Goal: Transaction & Acquisition: Download file/media

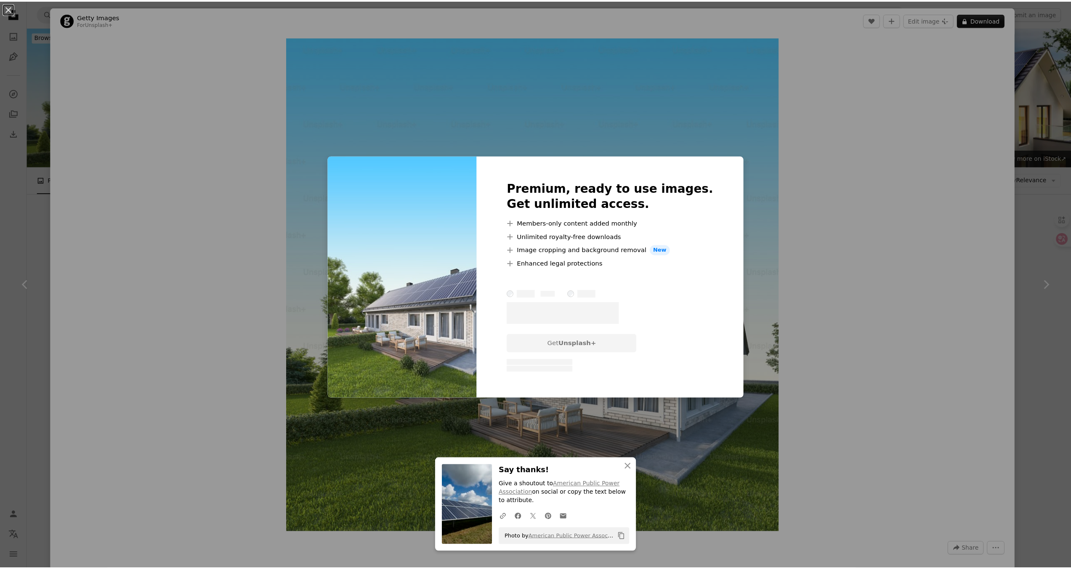
scroll to position [462, 0]
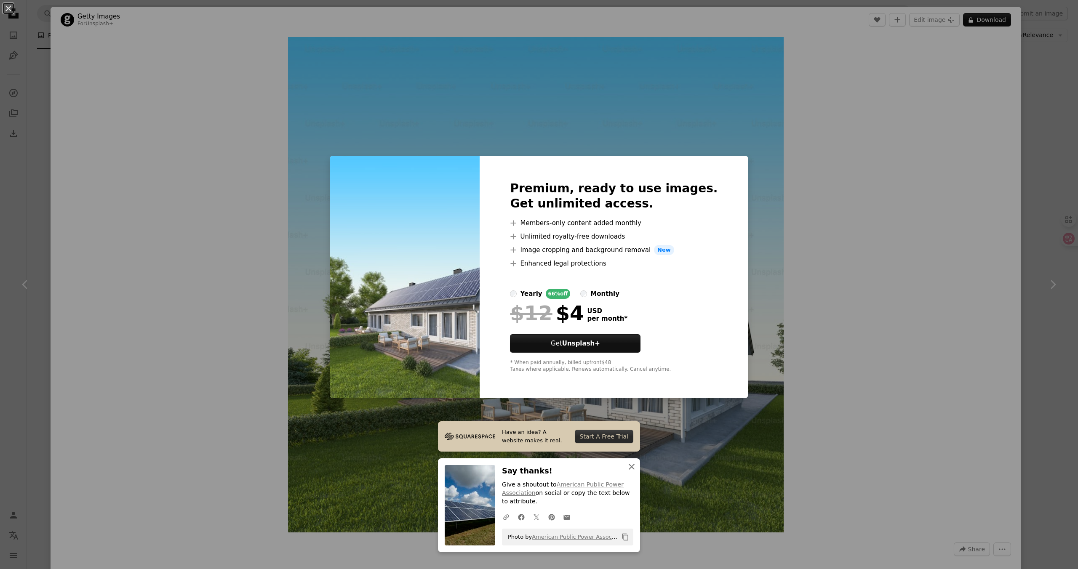
click at [630, 467] on icon "An X shape" at bounding box center [631, 467] width 10 height 10
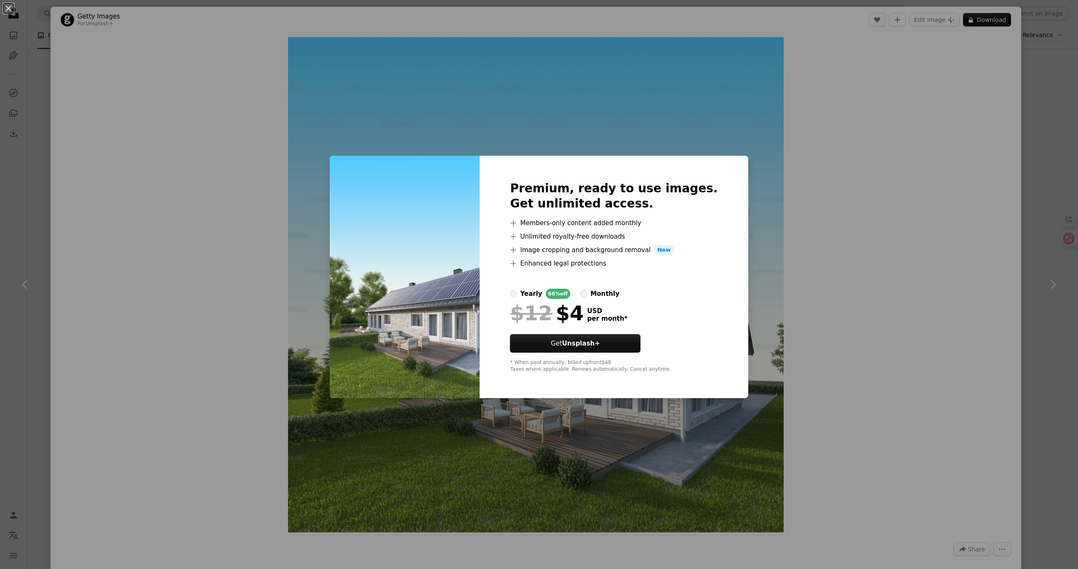
click at [1023, 139] on div "An X shape Premium, ready to use images. Get unlimited access. A plus sign Memb…" at bounding box center [539, 284] width 1078 height 569
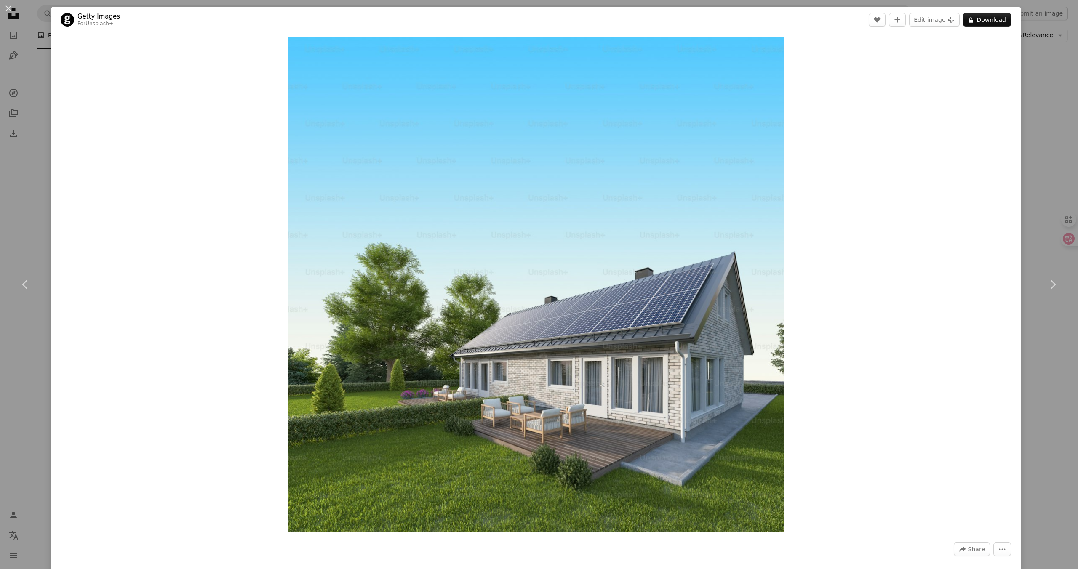
click at [1034, 107] on div "An X shape Chevron left Chevron right Getty Images For Unsplash+ A heart A plus…" at bounding box center [539, 284] width 1078 height 569
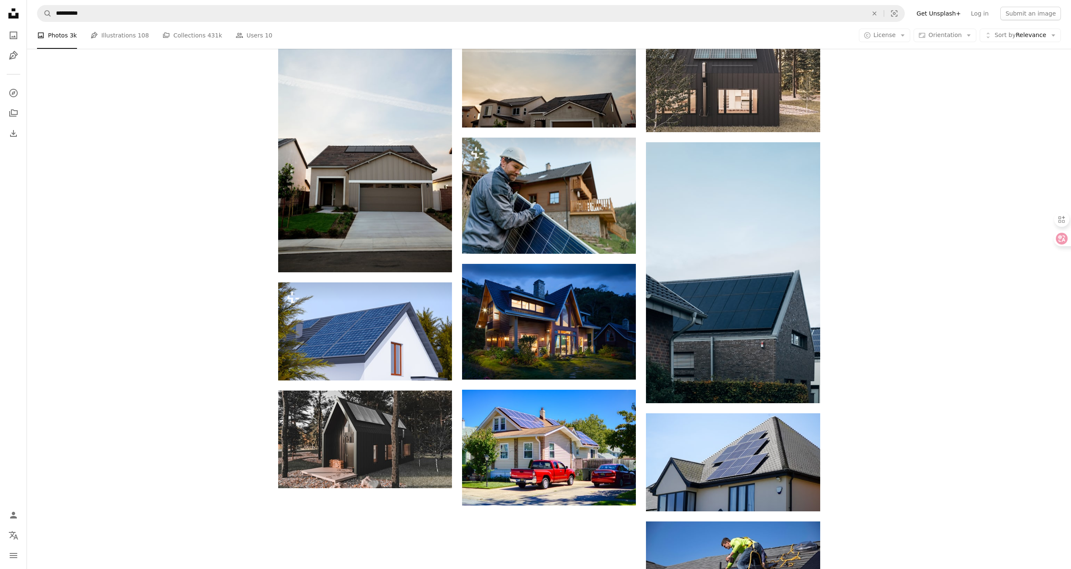
scroll to position [778, 0]
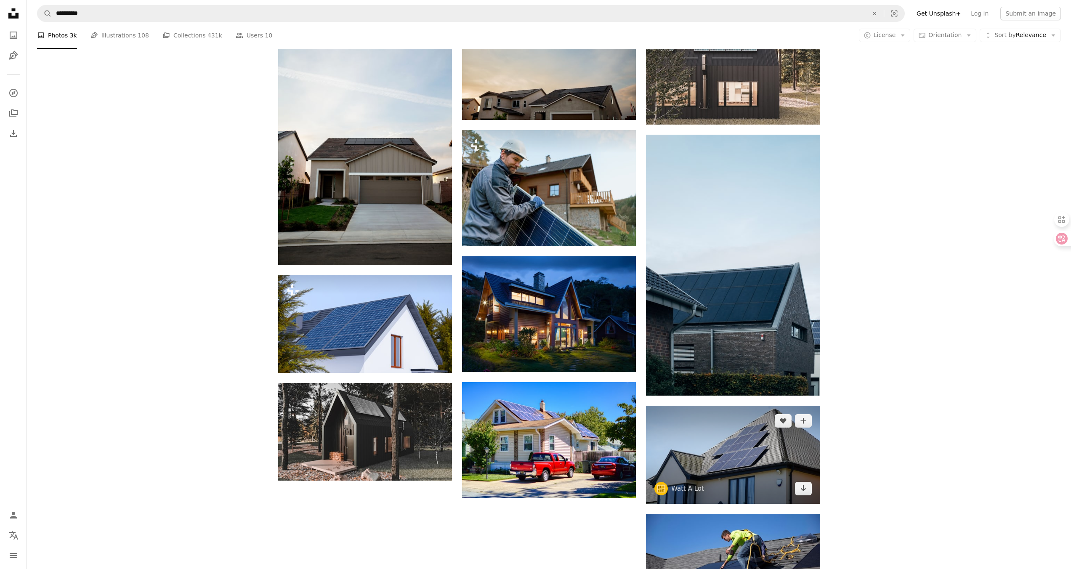
click at [745, 456] on img at bounding box center [733, 455] width 174 height 98
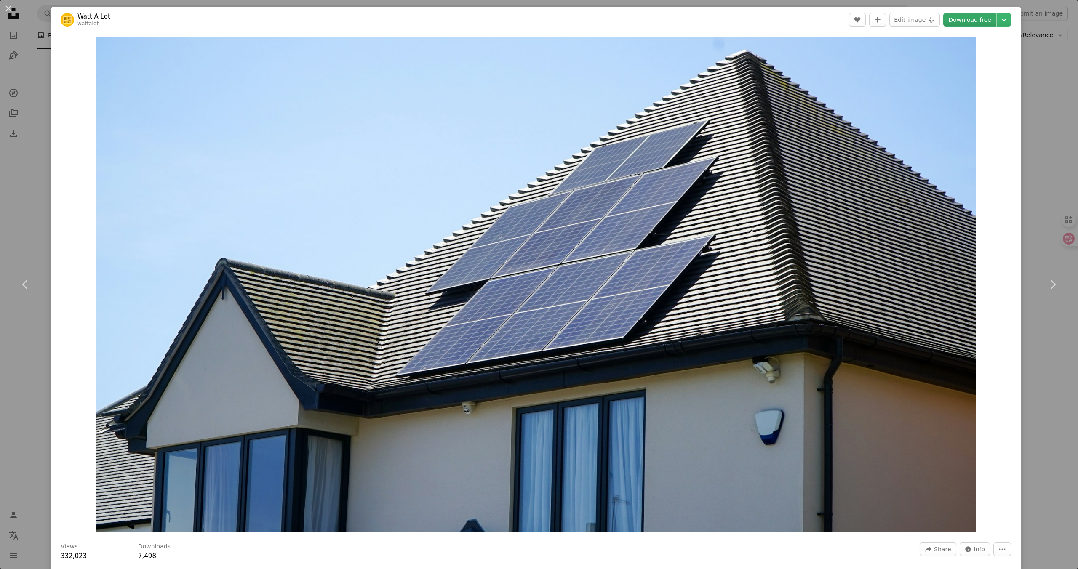
click at [971, 25] on link "Download free" at bounding box center [969, 19] width 53 height 13
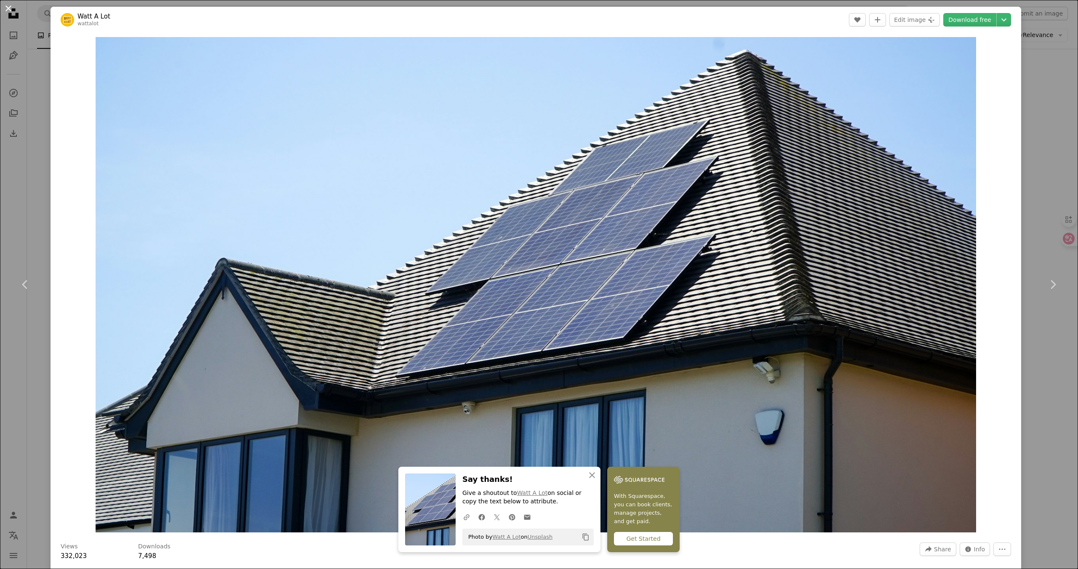
click at [10, 7] on button "An X shape" at bounding box center [8, 8] width 10 height 10
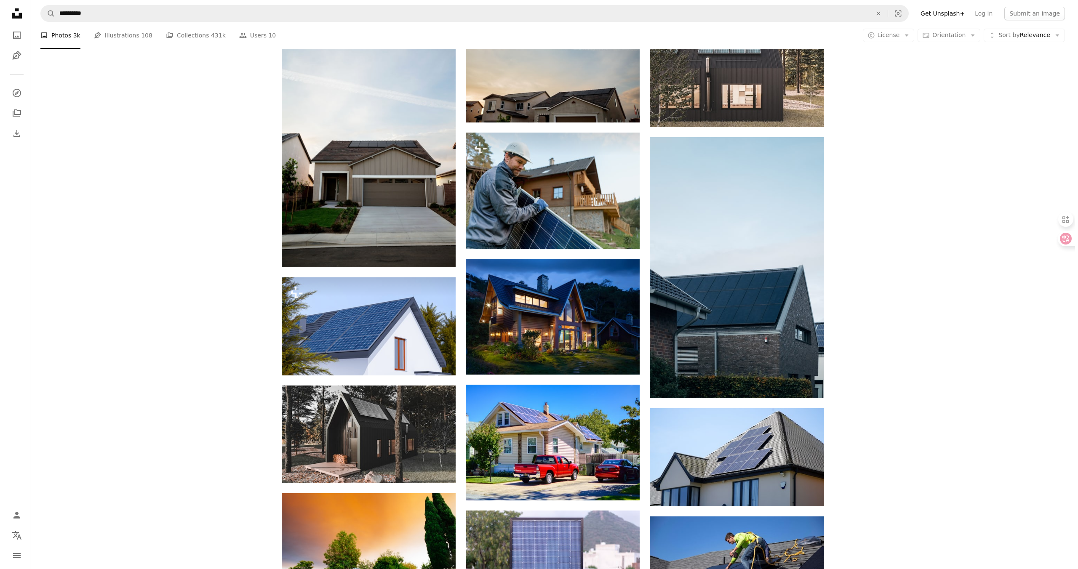
scroll to position [775, 0]
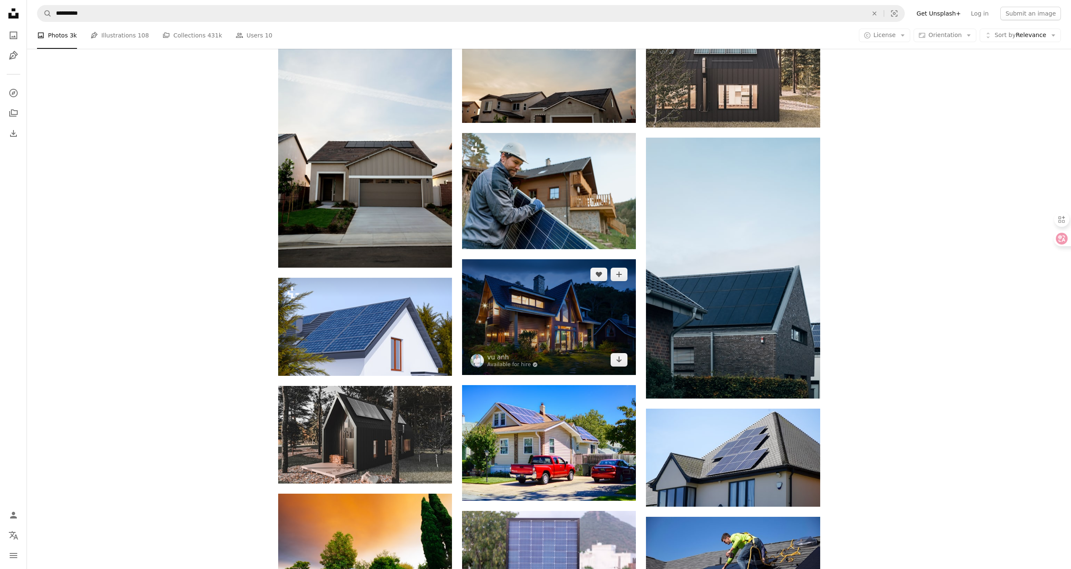
click at [544, 330] on img at bounding box center [549, 317] width 174 height 116
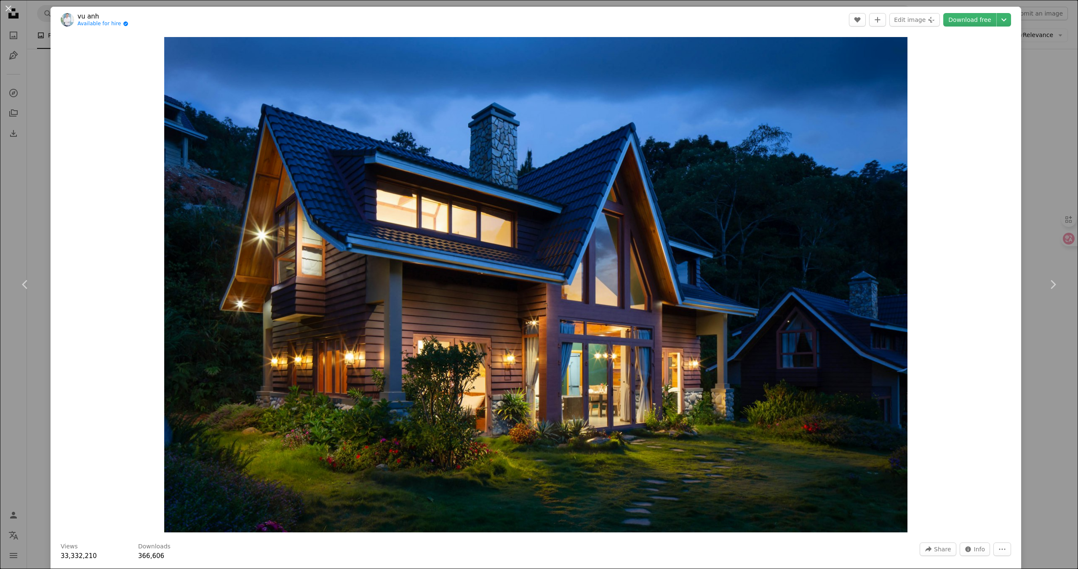
click at [1024, 62] on div "An X shape Chevron left Chevron right [PERSON_NAME] Available for hire A checkm…" at bounding box center [539, 284] width 1078 height 569
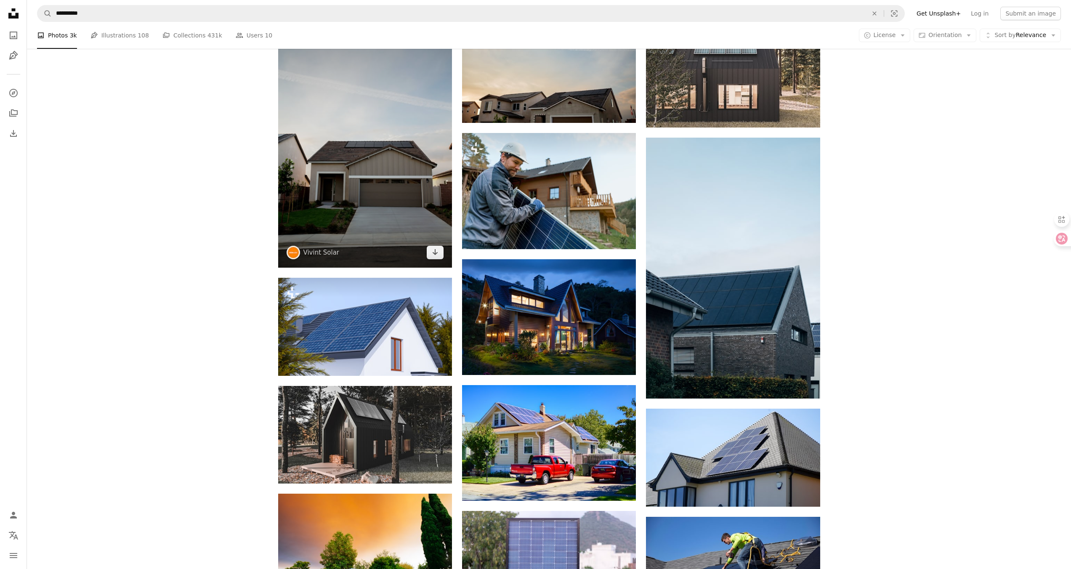
click at [353, 164] on img at bounding box center [365, 137] width 174 height 261
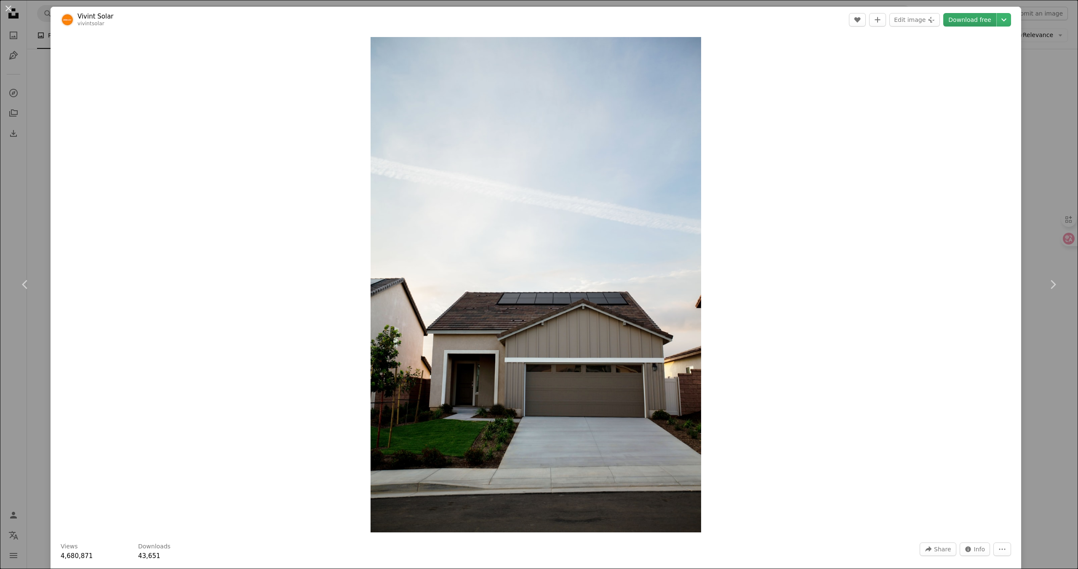
click at [974, 23] on link "Download free" at bounding box center [969, 19] width 53 height 13
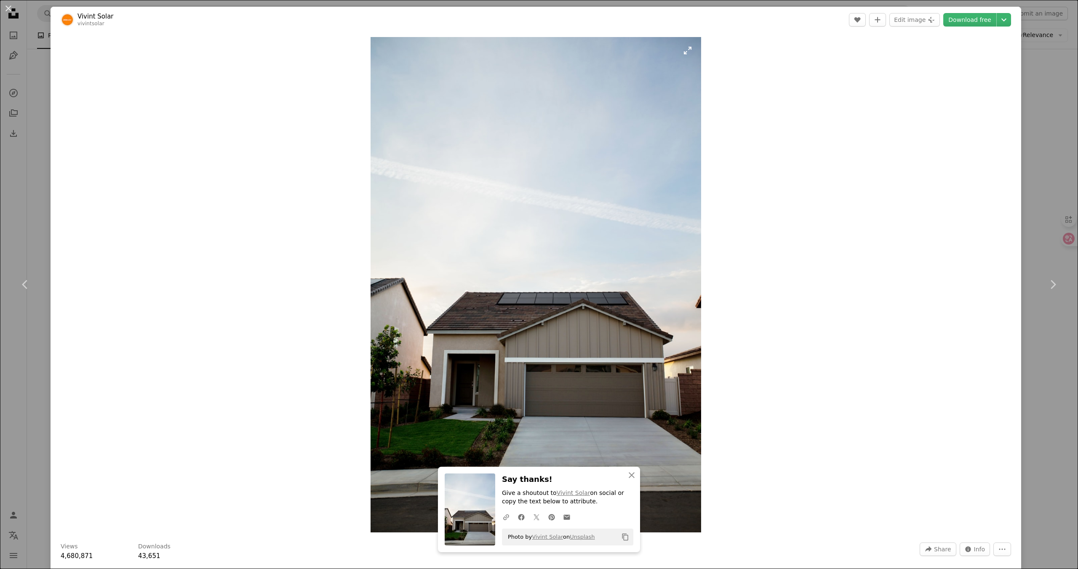
click at [669, 182] on img "Zoom in on this image" at bounding box center [535, 284] width 330 height 495
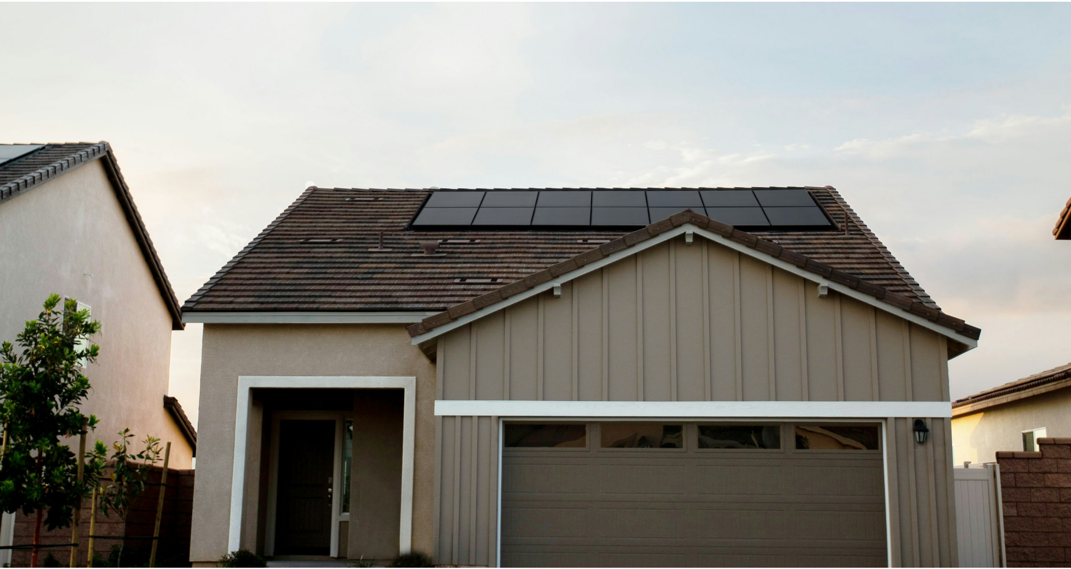
scroll to position [646, 0]
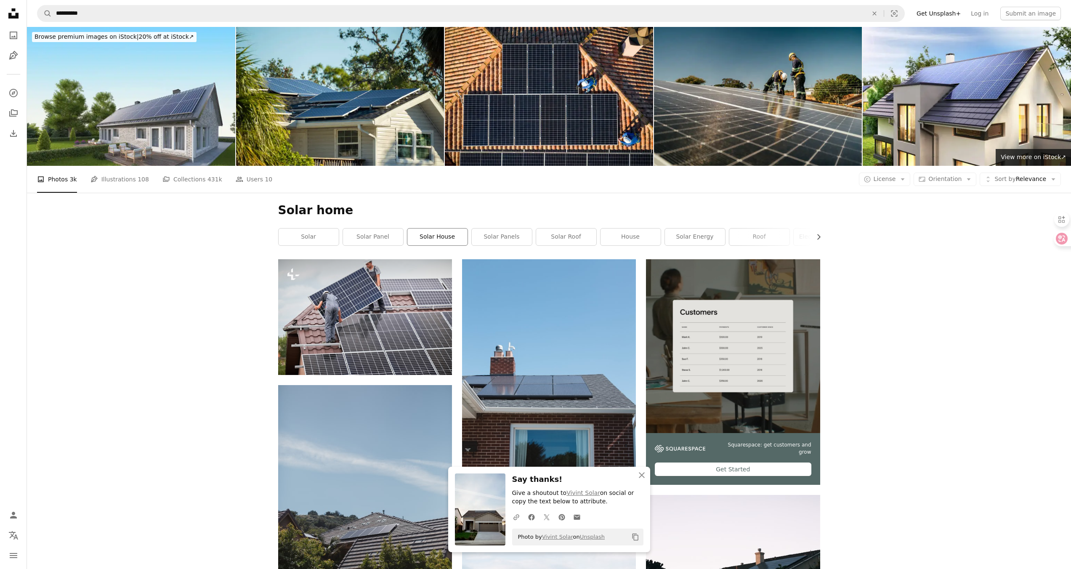
click at [442, 244] on link "solar house" at bounding box center [437, 237] width 60 height 17
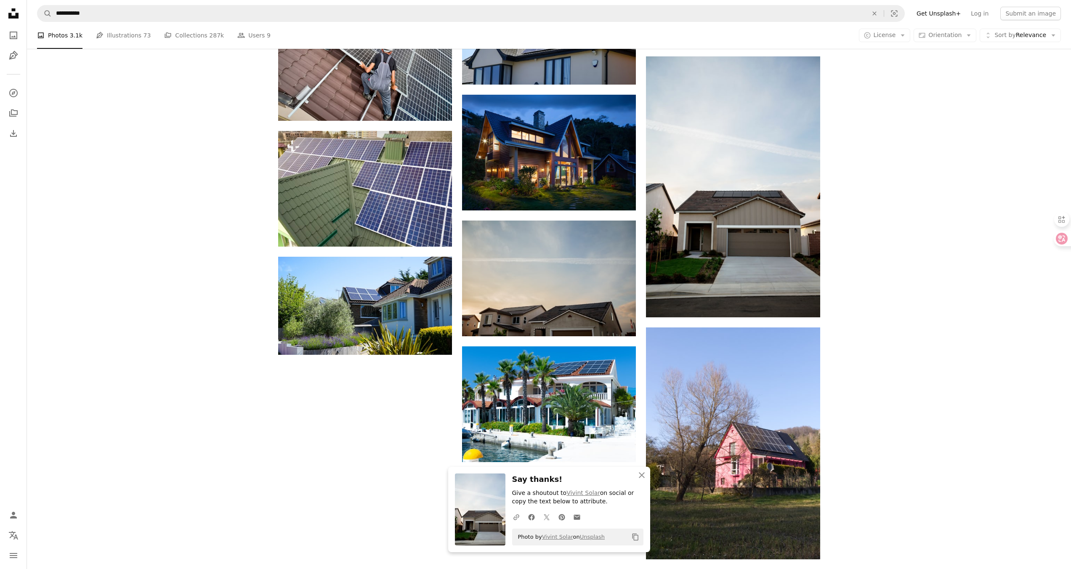
scroll to position [983, 0]
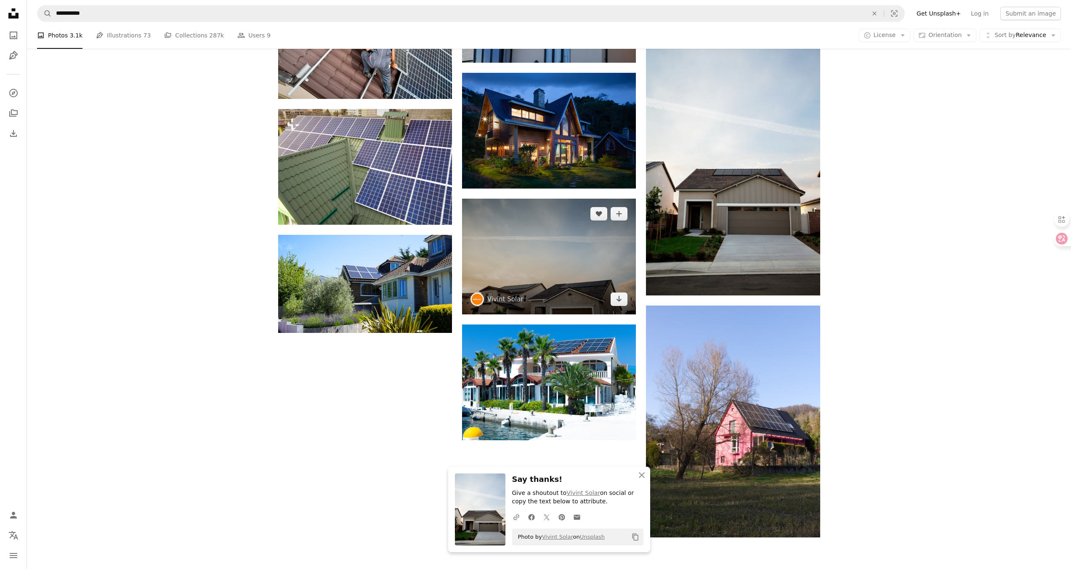
click at [573, 277] on img at bounding box center [549, 257] width 174 height 116
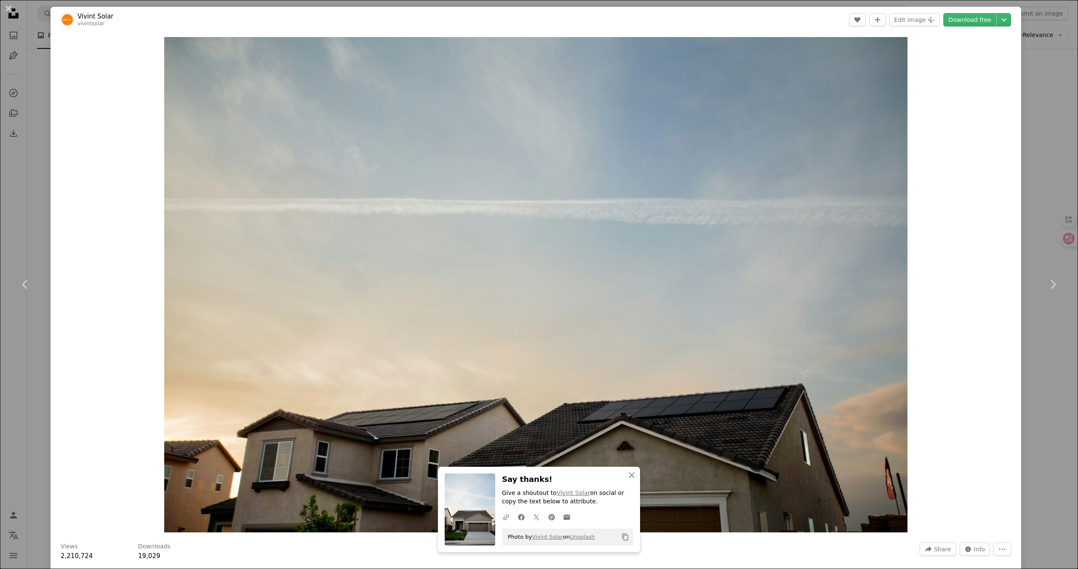
click at [1029, 71] on div "An X shape Chevron left Chevron right An X shape Close Say thanks! Give a shout…" at bounding box center [539, 284] width 1078 height 569
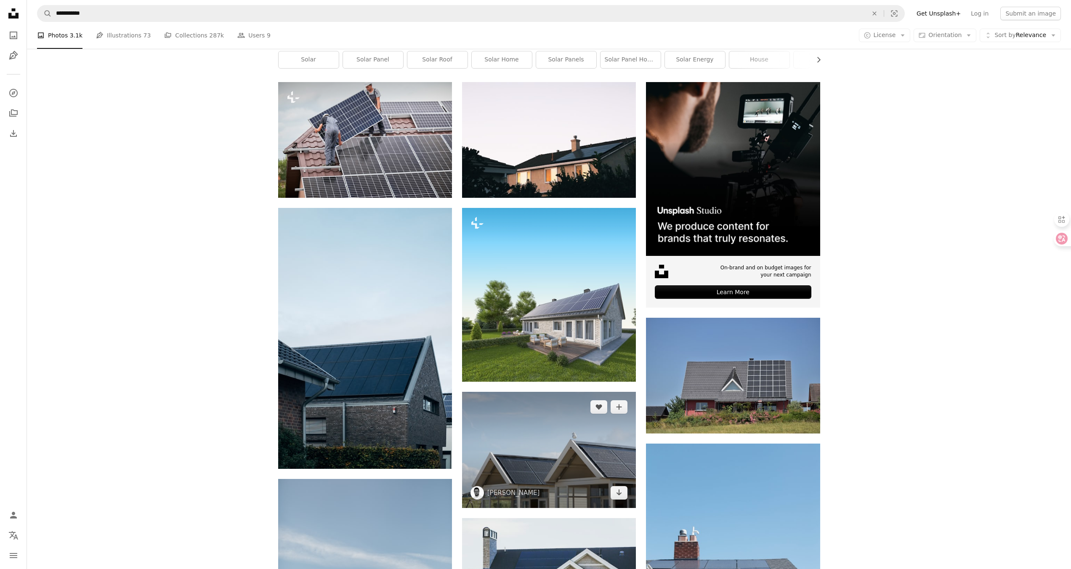
scroll to position [180, 0]
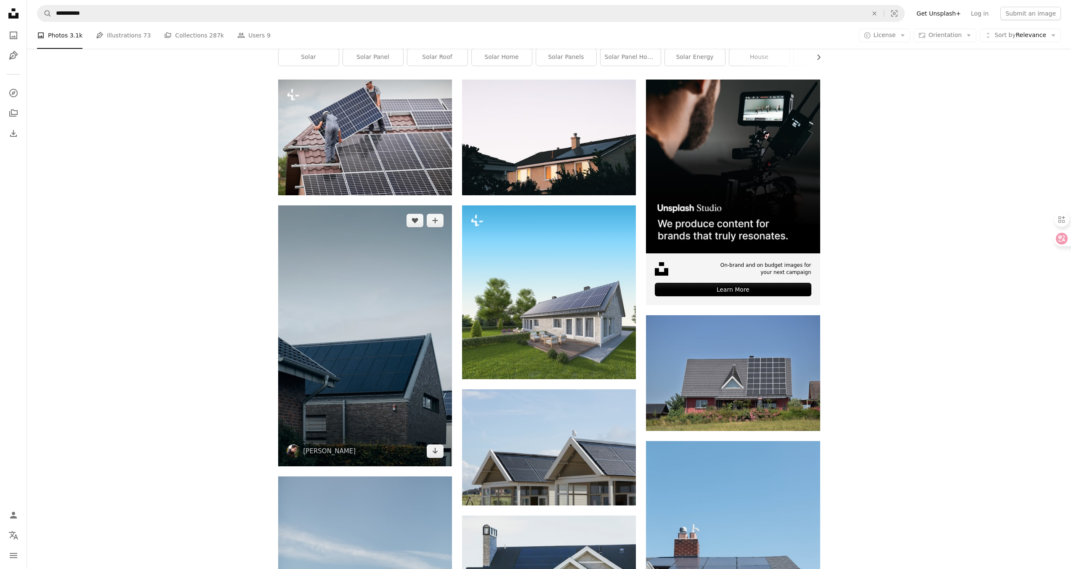
click at [406, 405] on img at bounding box center [365, 335] width 174 height 261
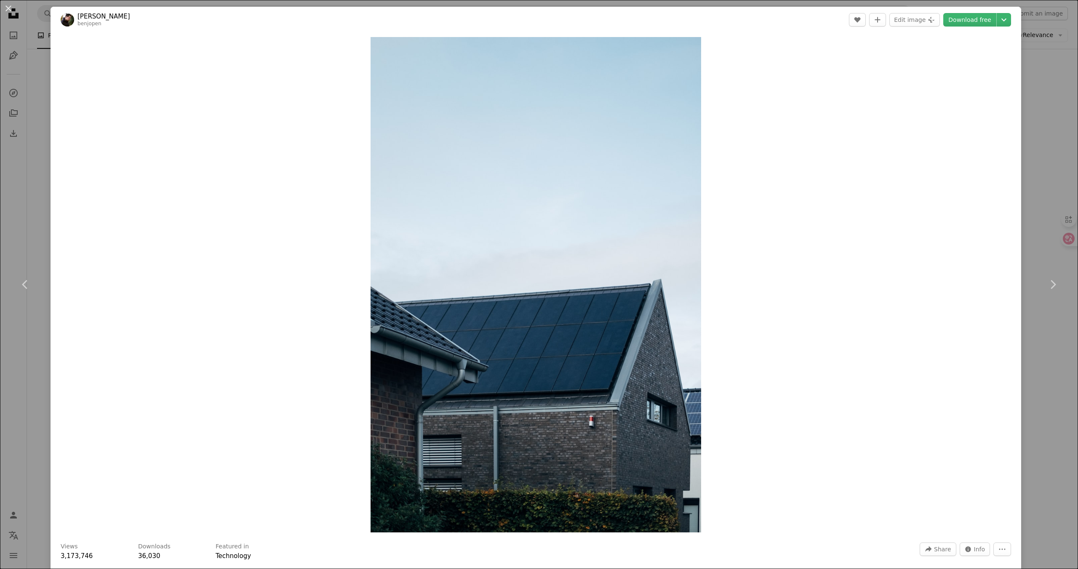
click at [27, 49] on div "An X shape Chevron left Chevron right [PERSON_NAME] A heart A plus sign Edit im…" at bounding box center [539, 284] width 1078 height 569
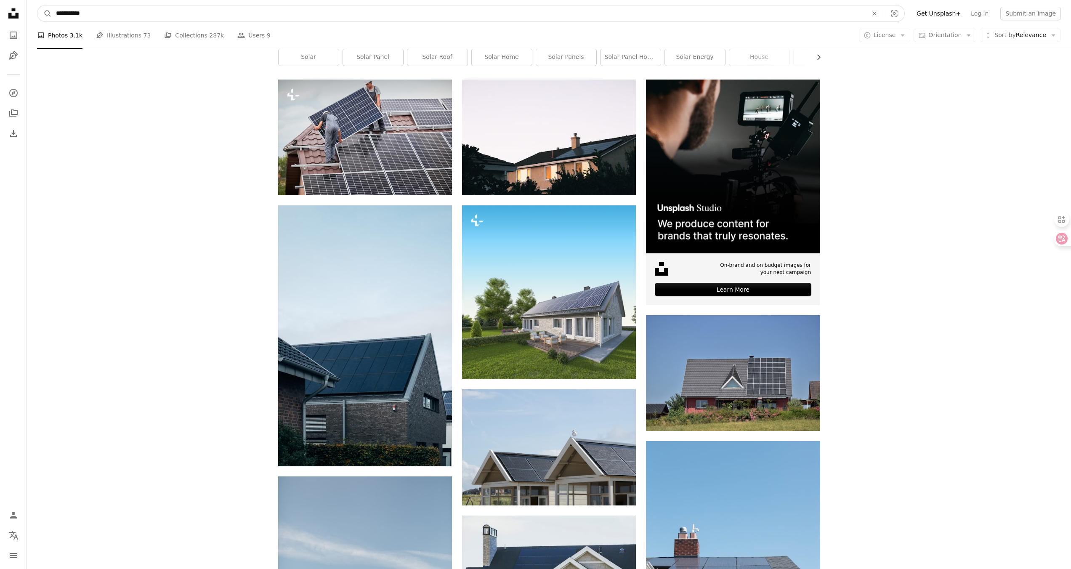
click at [214, 18] on input "**********" at bounding box center [459, 13] width 814 height 16
type input "*********"
click at [37, 5] on button "A magnifying glass" at bounding box center [44, 13] width 14 height 16
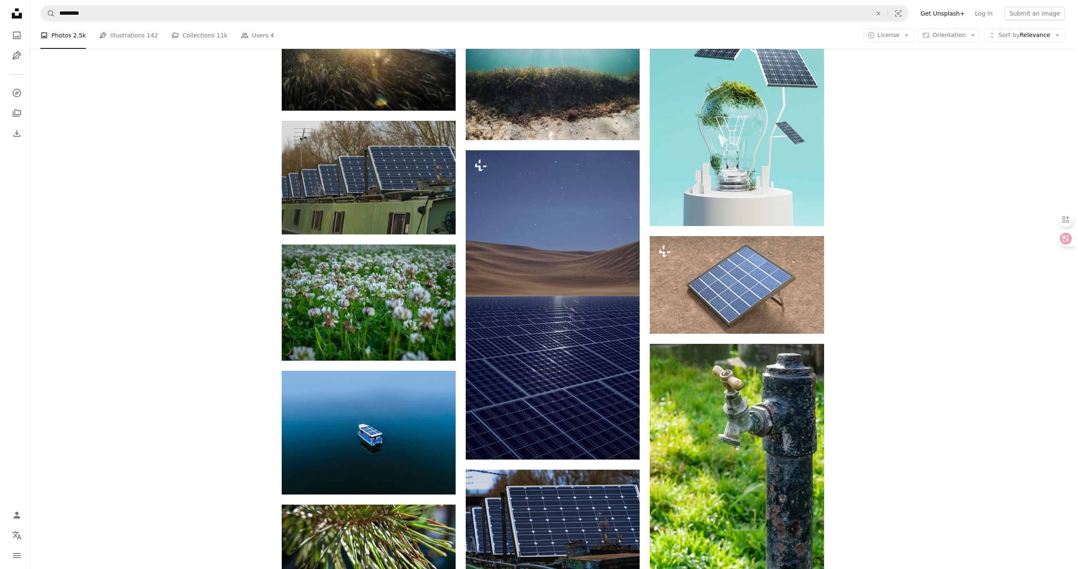
scroll to position [732, 0]
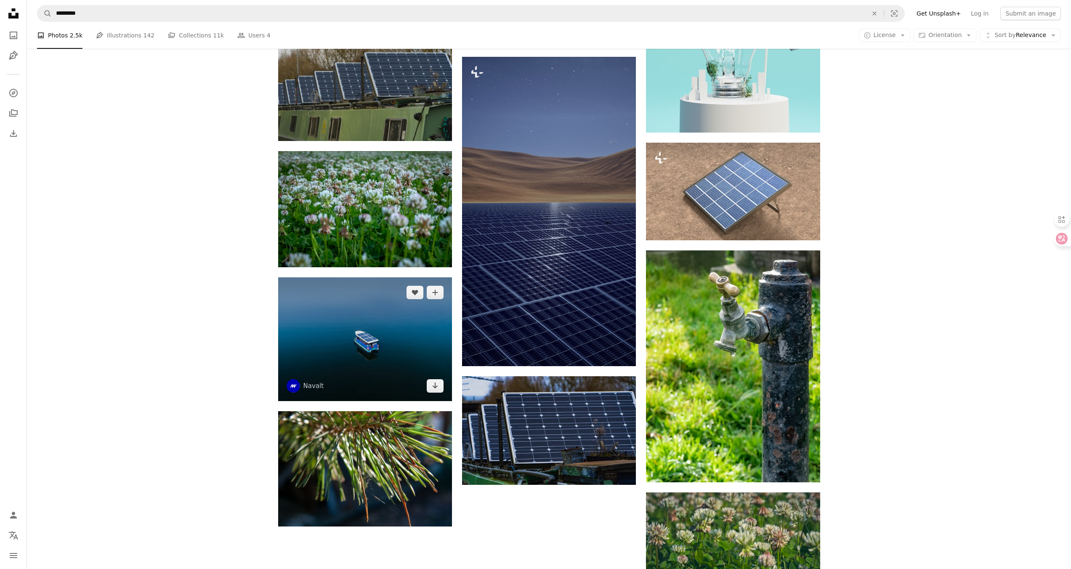
click at [386, 339] on img at bounding box center [365, 339] width 174 height 124
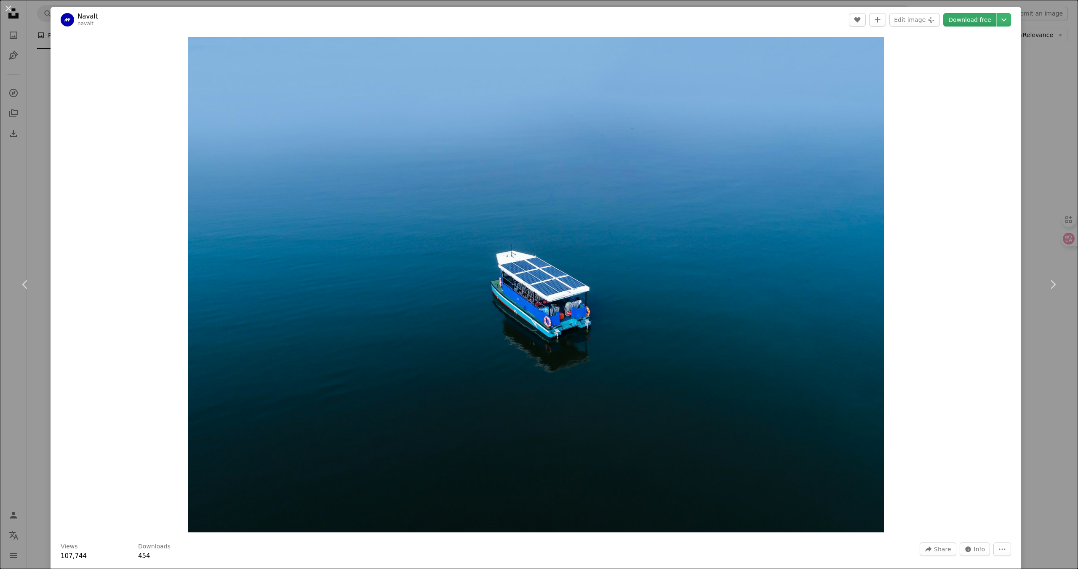
click at [972, 19] on link "Download free" at bounding box center [969, 19] width 53 height 13
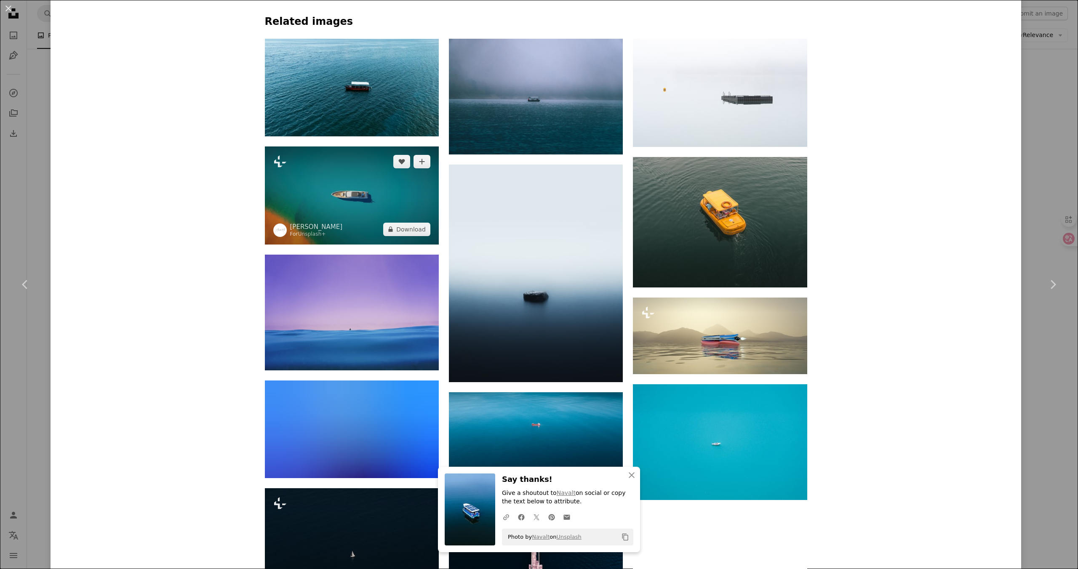
scroll to position [801, 0]
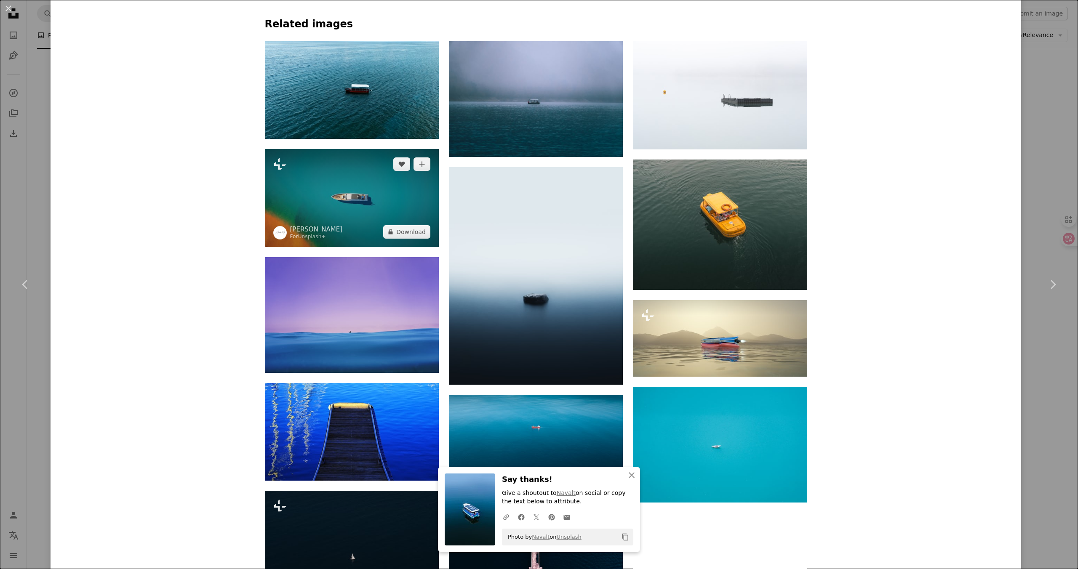
click at [366, 194] on img at bounding box center [352, 198] width 174 height 98
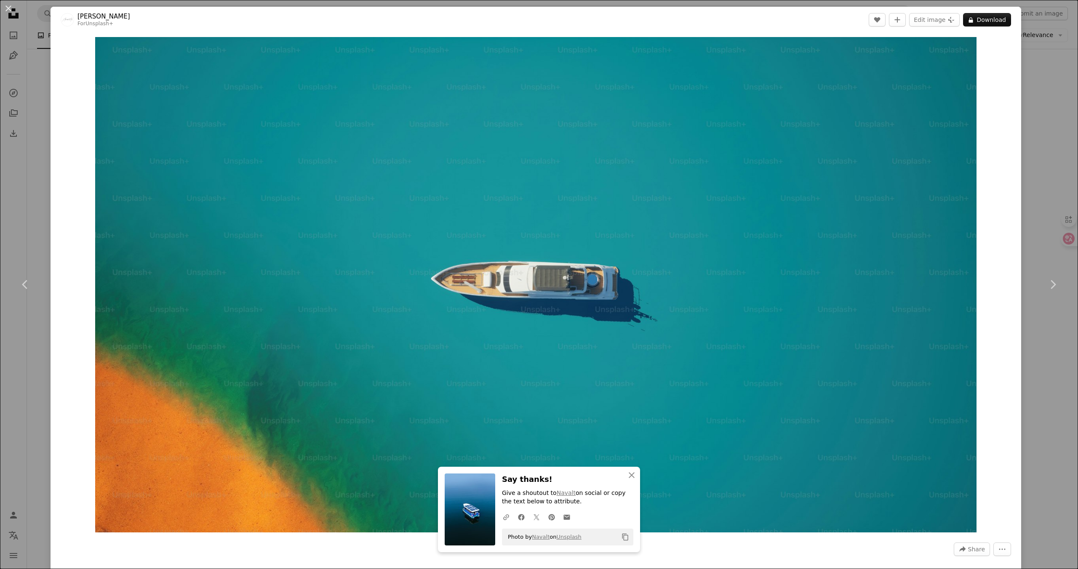
click at [32, 110] on div "An X shape Chevron left Chevron right An X shape Close Say thanks! Give a shout…" at bounding box center [539, 284] width 1078 height 569
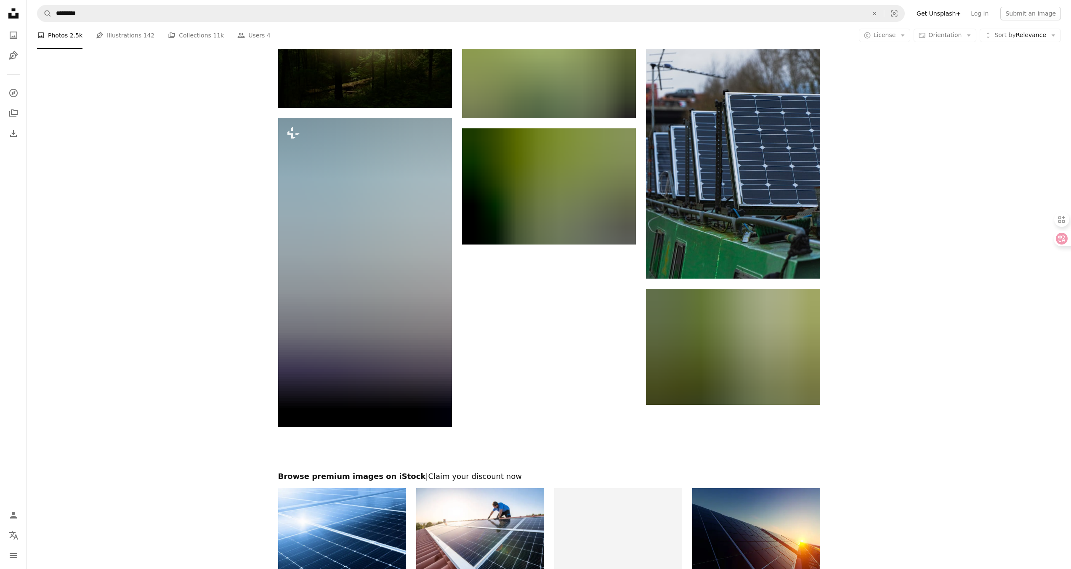
scroll to position [2422, 0]
